Goal: Navigation & Orientation: Go to known website

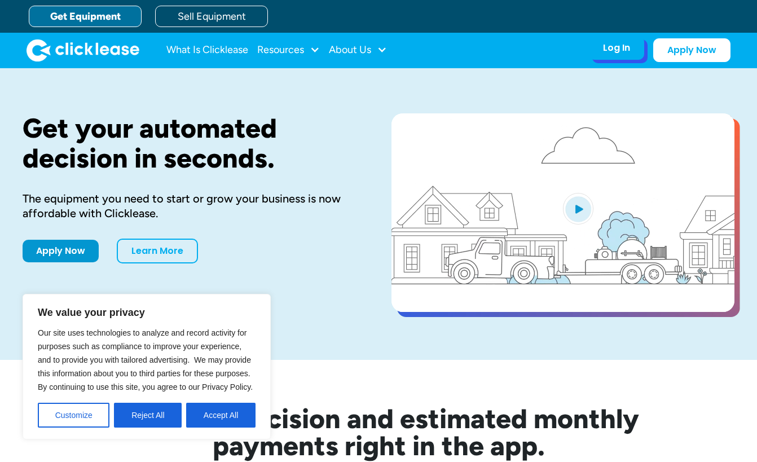
click at [609, 49] on div "Log In" at bounding box center [616, 47] width 27 height 11
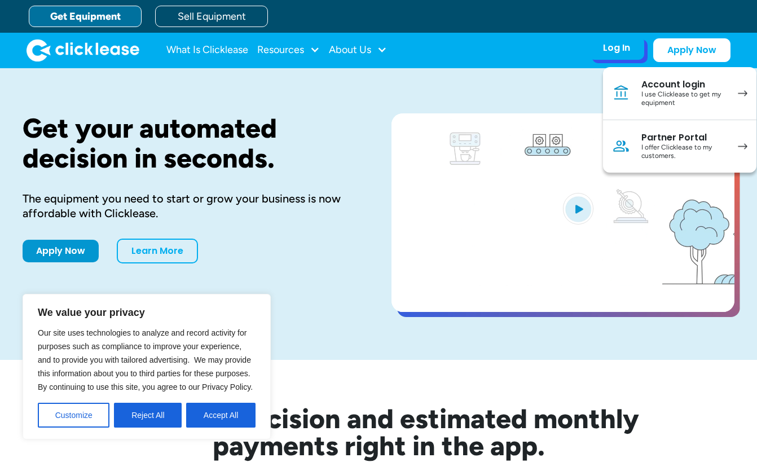
click at [635, 106] on link "Account login I use Clicklease to get my equipment" at bounding box center [679, 93] width 153 height 53
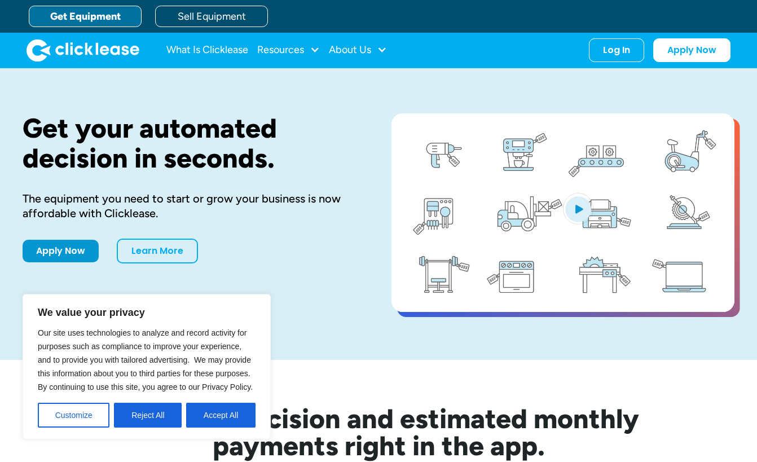
click at [635, 50] on div "Log In Account login I use Clicklease to get my equipment Partner Portal I offe…" at bounding box center [616, 50] width 55 height 24
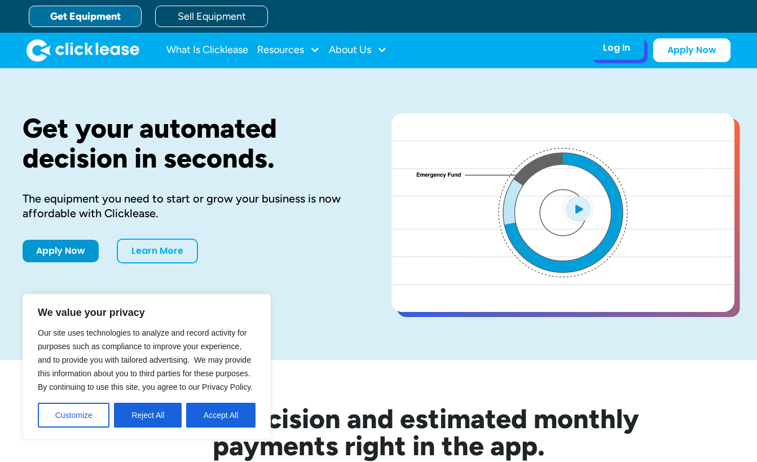
click at [608, 53] on div "Log In" at bounding box center [616, 47] width 27 height 11
